Goal: Transaction & Acquisition: Purchase product/service

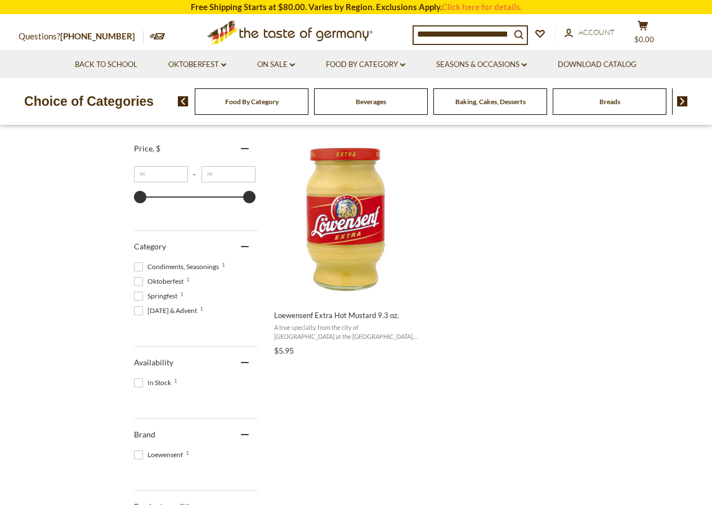
scroll to position [225, 0]
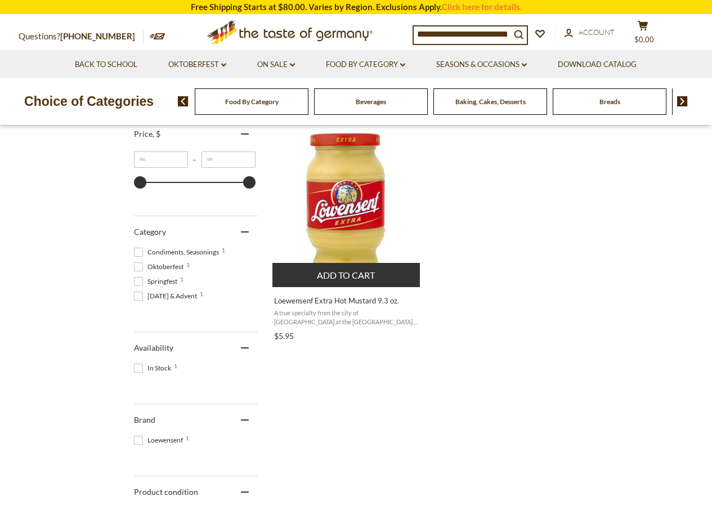
click at [349, 224] on img "Loewensenf Extra Hot Mustard 9.3 oz." at bounding box center [346, 202] width 149 height 149
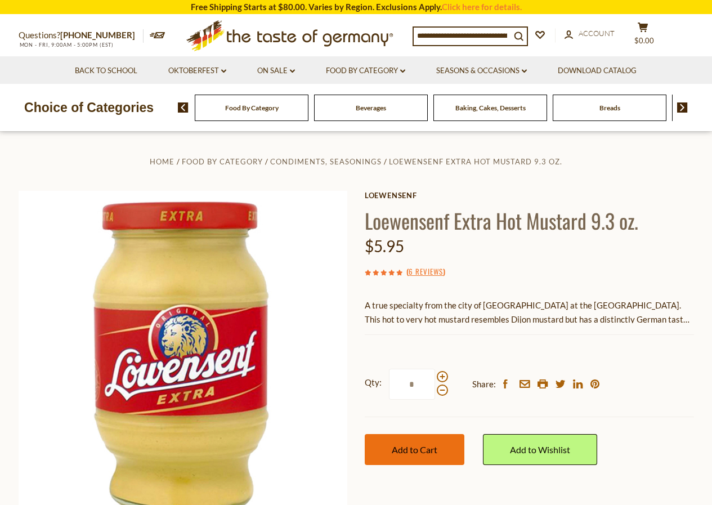
click at [425, 450] on span "Add to Cart" at bounding box center [415, 449] width 46 height 11
click at [644, 30] on button "cart $5.95" at bounding box center [643, 36] width 34 height 28
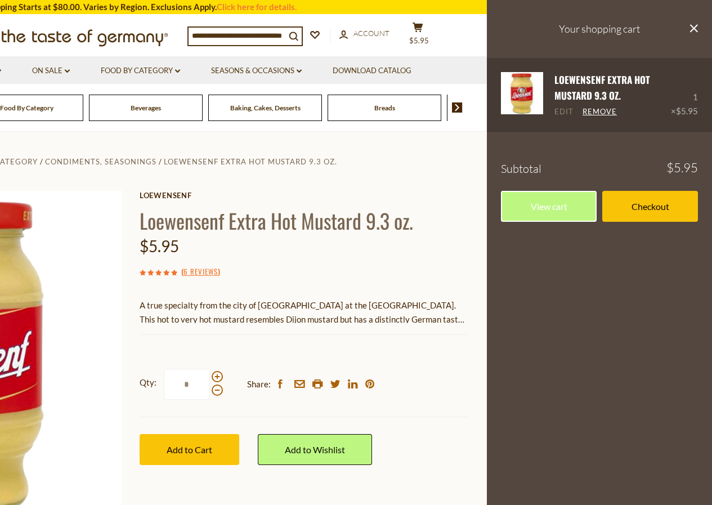
click at [562, 110] on link "Edit" at bounding box center [563, 112] width 19 height 10
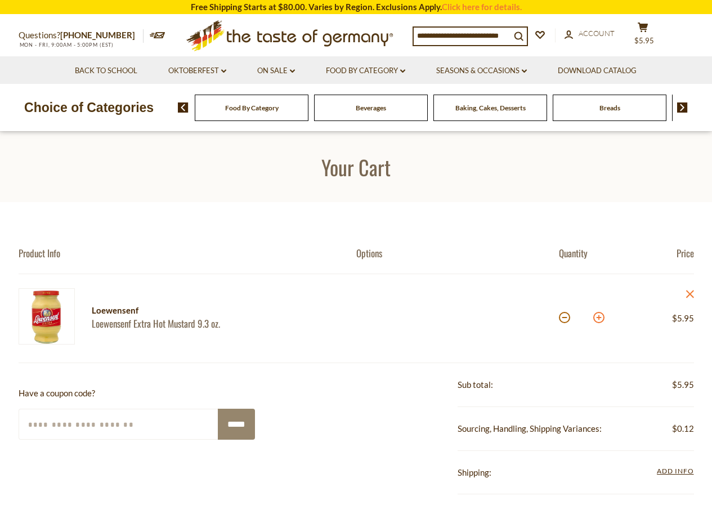
click at [599, 316] on button at bounding box center [598, 317] width 11 height 11
type input "*"
click at [599, 316] on button at bounding box center [598, 317] width 11 height 11
type input "*"
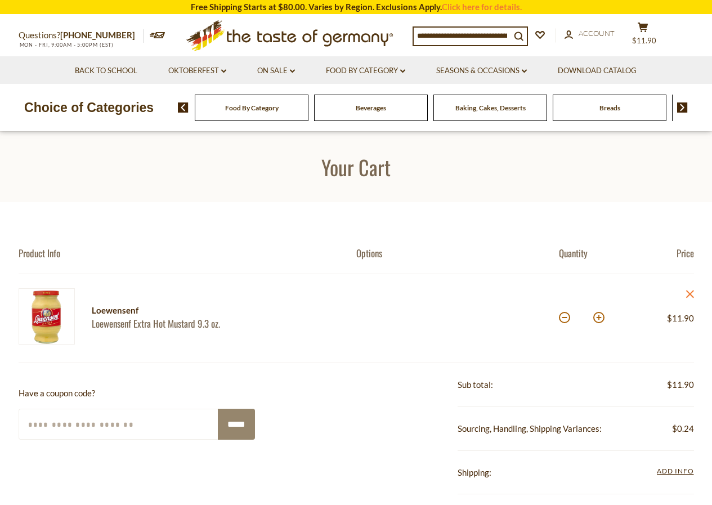
click at [599, 316] on button at bounding box center [598, 317] width 11 height 11
type input "*"
click at [599, 316] on button at bounding box center [598, 317] width 11 height 11
type input "*"
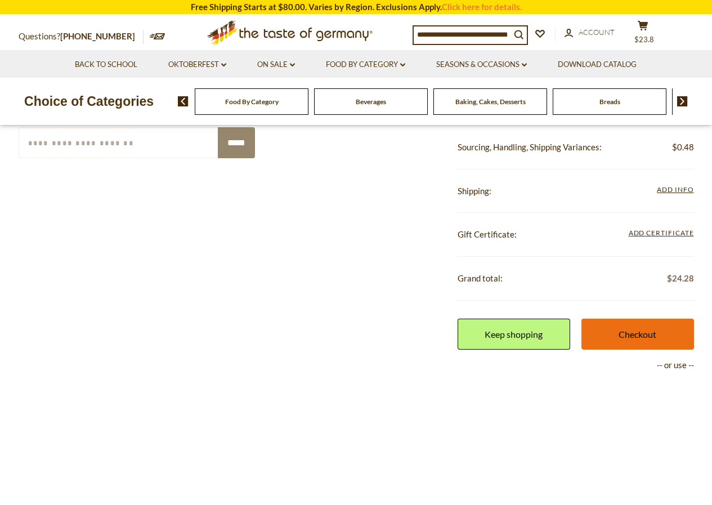
click at [644, 327] on link "Checkout" at bounding box center [637, 333] width 113 height 31
